Goal: Task Accomplishment & Management: Complete application form

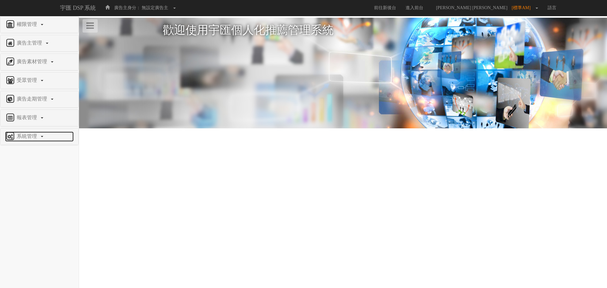
click at [22, 139] on span "系統管理" at bounding box center [27, 135] width 25 height 5
click at [25, 151] on span "廣告驗證設定" at bounding box center [20, 151] width 31 height 5
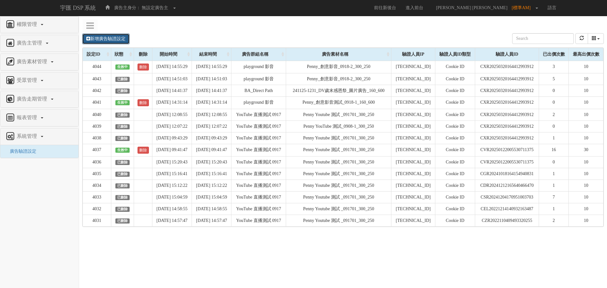
click at [104, 39] on link "新增廣告驗證設定" at bounding box center [105, 39] width 47 height 11
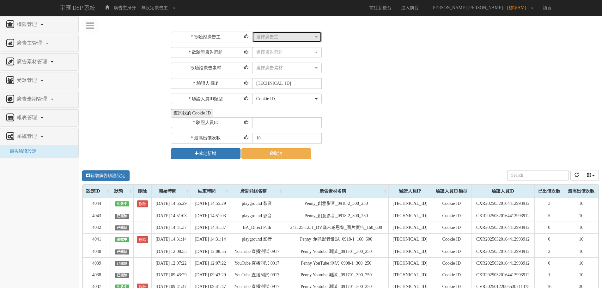
click at [259, 37] on div "選擇廣告主" at bounding box center [285, 37] width 58 height 6
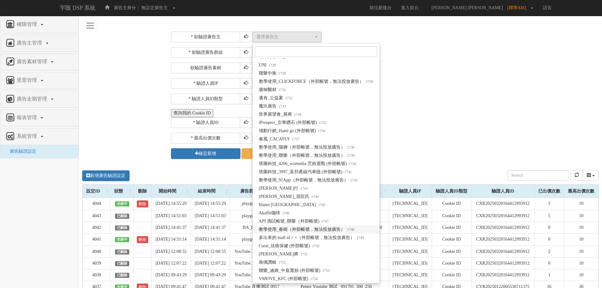
scroll to position [5121, 0]
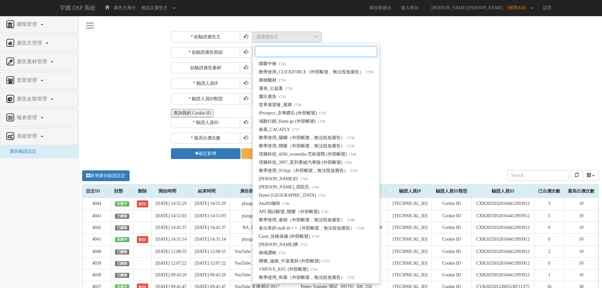
paste input "Fitflop"
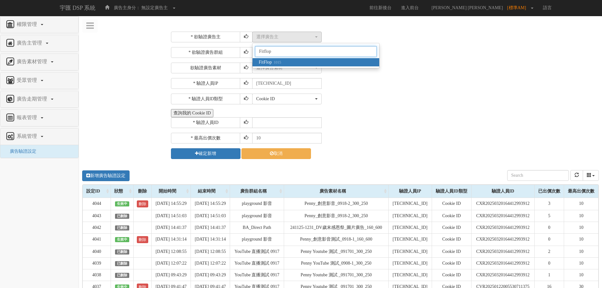
type input "Fitflop"
click at [267, 60] on span "FitFlop 1015" at bounding box center [270, 62] width 22 height 6
select select "1015"
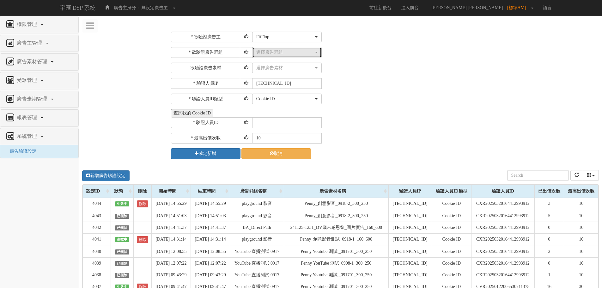
click at [271, 55] on div "選擇廣告群組" at bounding box center [285, 52] width 58 height 6
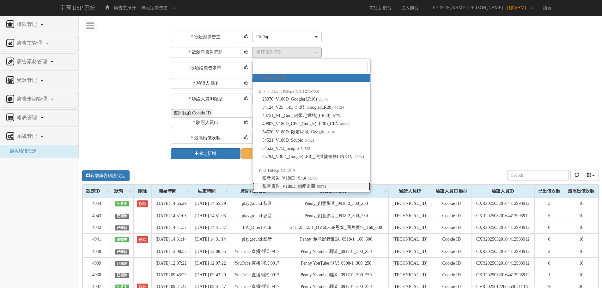
click at [304, 186] on span "影音廣告_V180D_鎖愛奇藝 55761" at bounding box center [294, 186] width 64 height 6
select select "55761"
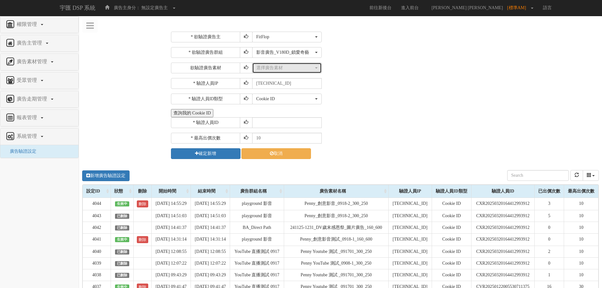
click at [279, 70] on div "選擇廣告素材" at bounding box center [285, 68] width 58 height 6
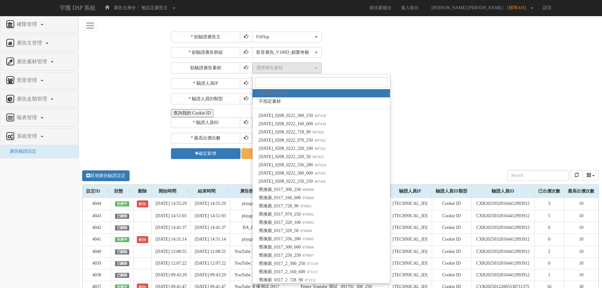
click at [431, 68] on div "選擇廣告素材 不指定素材 春節_0208_0222_300_250 春節_0208_0222_160_600 春節_0208_0222_728_90 春節_0…" at bounding box center [424, 68] width 345 height 11
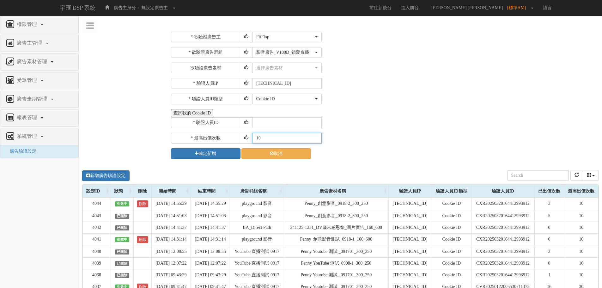
drag, startPoint x: 274, startPoint y: 138, endPoint x: 203, endPoint y: 137, distance: 70.8
click at [206, 136] on div "* 最高出價次數 10" at bounding box center [384, 138] width 427 height 11
type input "20"
click at [264, 123] on input "text" at bounding box center [287, 122] width 70 height 11
click at [185, 114] on button "查詢我的 Cookie ID" at bounding box center [192, 113] width 42 height 8
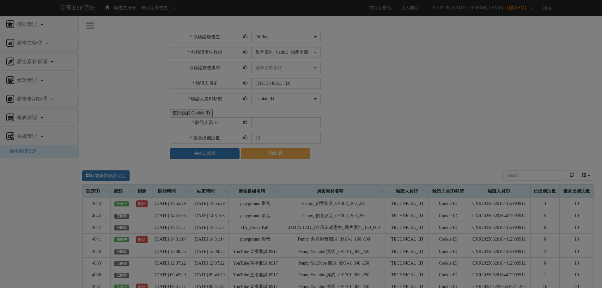
select select "1015"
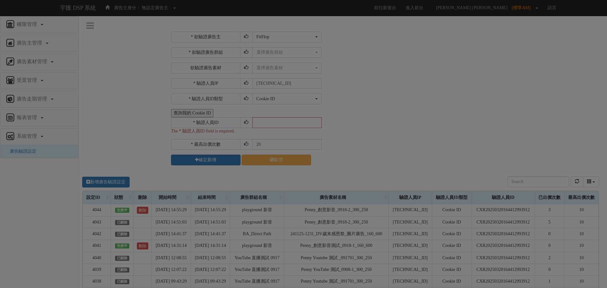
click at [263, 125] on div at bounding box center [301, 118] width 189 height 16
click at [360, 124] on div at bounding box center [301, 118] width 189 height 16
click at [334, 123] on div at bounding box center [301, 118] width 189 height 16
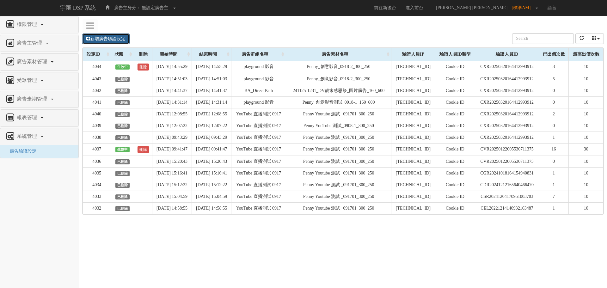
click at [93, 36] on link "新增廣告驗證設定" at bounding box center [105, 39] width 47 height 11
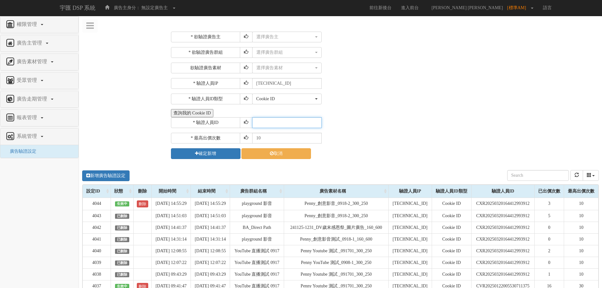
click at [259, 120] on input "text" at bounding box center [287, 122] width 70 height 11
paste input "CRR20241113174842298725"
type input "CRR20241113174842298725"
drag, startPoint x: 263, startPoint y: 139, endPoint x: 203, endPoint y: 137, distance: 60.1
click at [205, 141] on div "* 最高出價次數 10" at bounding box center [384, 138] width 427 height 11
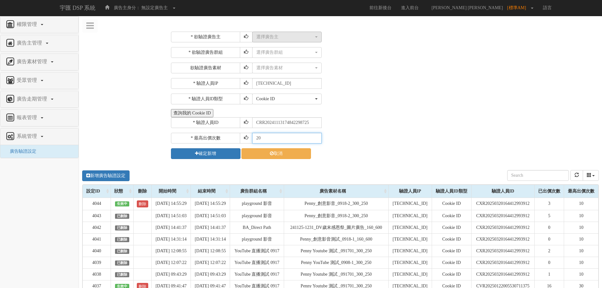
type input "20"
click at [268, 34] on button "選擇廣告主" at bounding box center [287, 37] width 70 height 11
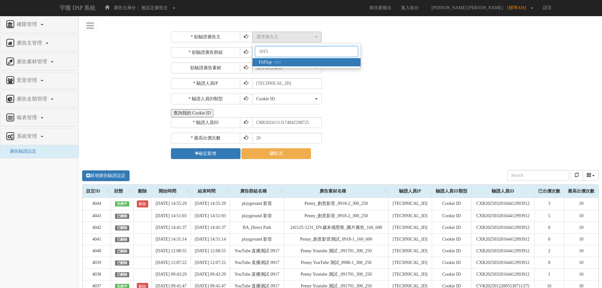
type input "1015"
click at [269, 62] on span "FitFlop 1015" at bounding box center [270, 62] width 22 height 6
select select "1015"
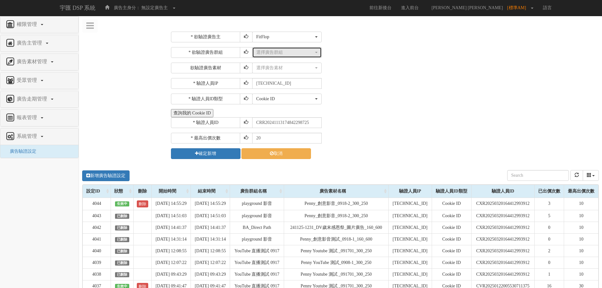
click at [276, 52] on div "選擇廣告群組" at bounding box center [285, 52] width 58 height 6
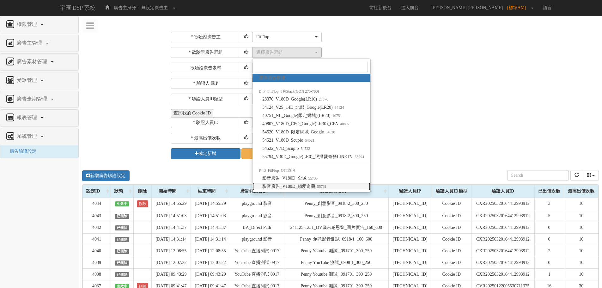
click at [313, 187] on span "影音廣告_V180D_鎖愛奇藝 55761" at bounding box center [294, 186] width 64 height 6
select select "55761"
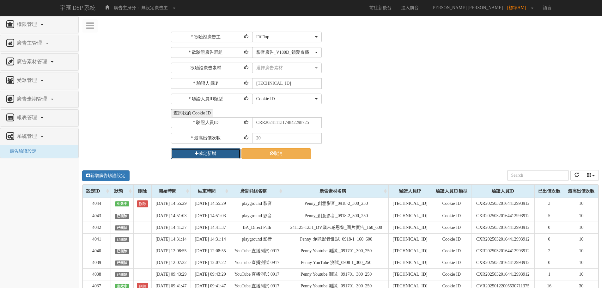
click at [208, 154] on button "確定新增" at bounding box center [206, 153] width 70 height 11
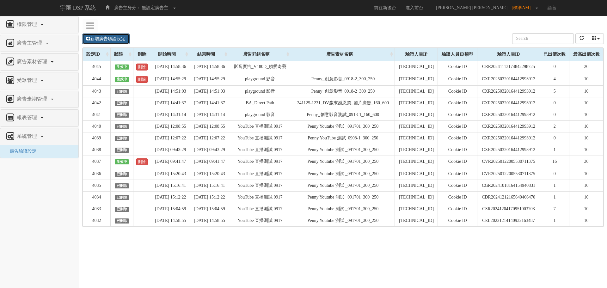
click at [121, 40] on link "新增廣告驗證設定" at bounding box center [105, 39] width 47 height 11
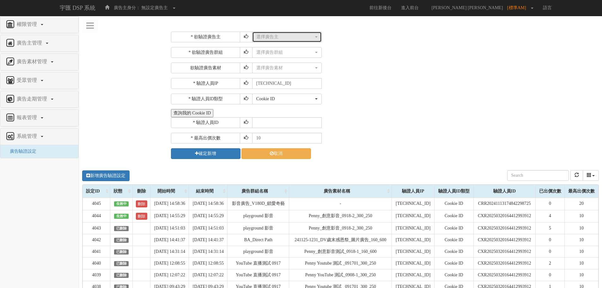
click at [285, 39] on div "選擇廣告主" at bounding box center [285, 37] width 58 height 6
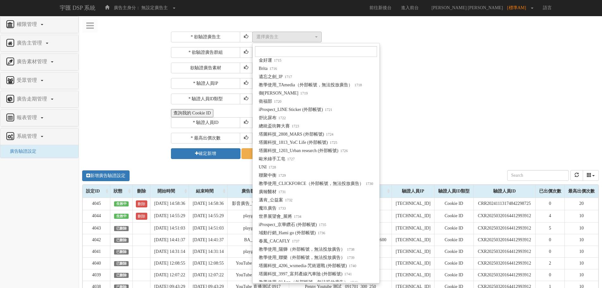
scroll to position [5121, 0]
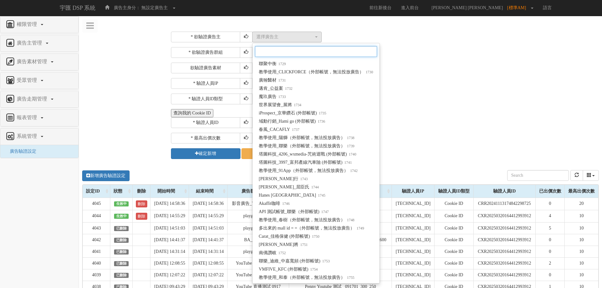
click at [271, 51] on input "Search" at bounding box center [316, 51] width 122 height 11
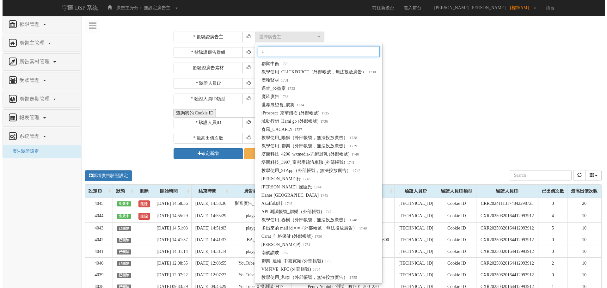
scroll to position [0, 0]
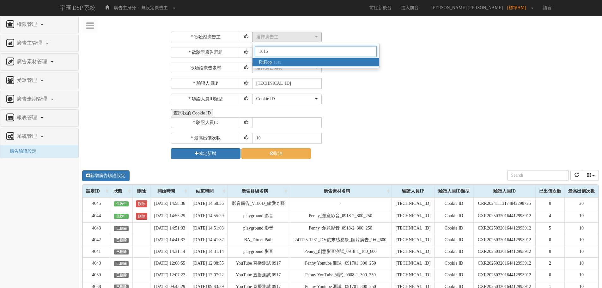
type input "1015"
click at [276, 62] on small "1015" at bounding box center [276, 62] width 9 height 4
select select "1015"
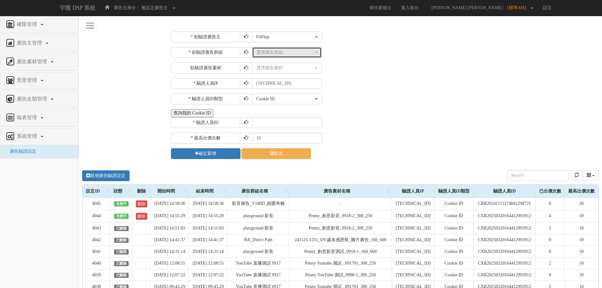
click at [278, 55] on div "選擇廣告群組" at bounding box center [285, 52] width 58 height 6
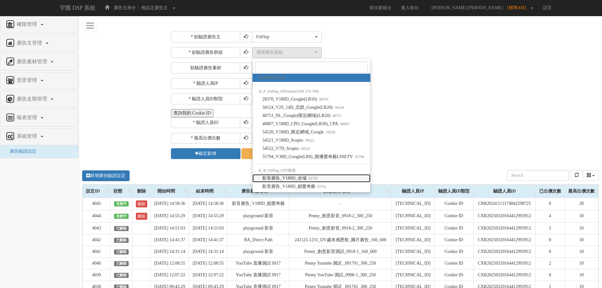
click at [296, 179] on span "影音廣告_V180D_全域 55735" at bounding box center [289, 178] width 55 height 6
select select "55735"
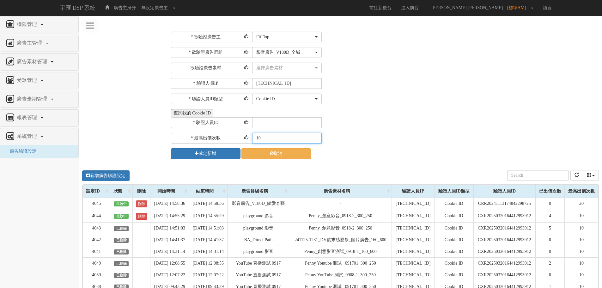
drag, startPoint x: 272, startPoint y: 143, endPoint x: 205, endPoint y: 145, distance: 67.4
click at [218, 147] on div "* 欲驗證廣告主 選擇廣告主 特力+ 科技紫薇網 Momo Uniqlo EFShop 樂天 屈臣氏Watsons sinyi 信義房屋 S2_Brands白…" at bounding box center [384, 95] width 427 height 127
type input "20"
drag, startPoint x: 260, startPoint y: 128, endPoint x: 263, endPoint y: 126, distance: 3.9
click at [263, 126] on input "text" at bounding box center [287, 122] width 70 height 11
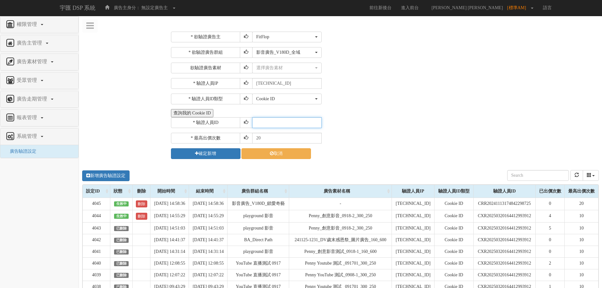
type input "CRR20241113174842298725"
click at [207, 152] on button "確定新增" at bounding box center [206, 153] width 70 height 11
